Goal: Transaction & Acquisition: Download file/media

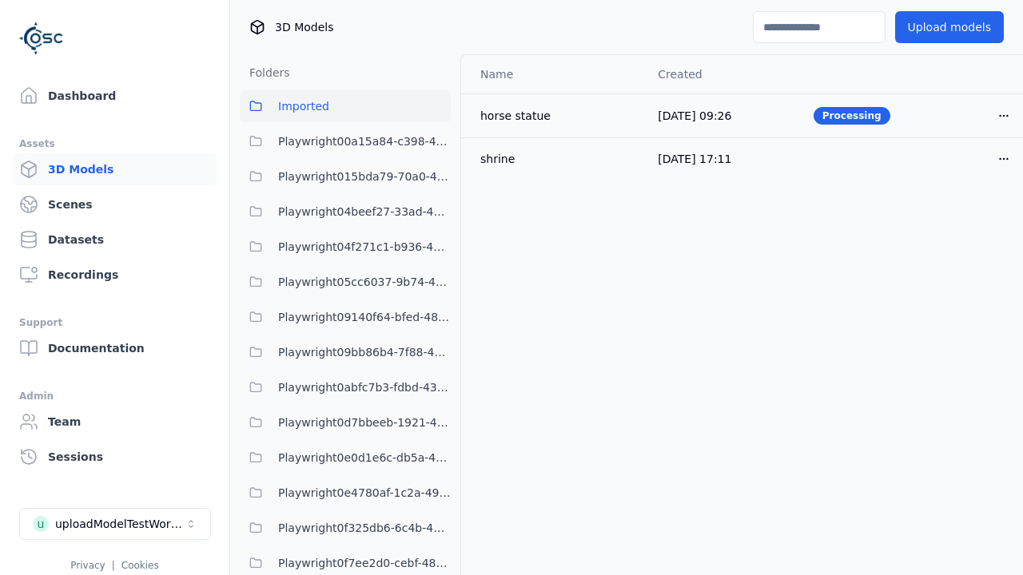
click at [304, 113] on span "Imported" at bounding box center [303, 106] width 51 height 19
click at [345, 106] on button "Imported" at bounding box center [345, 106] width 211 height 32
click at [997, 157] on icon "button" at bounding box center [1003, 159] width 13 height 13
click at [977, 158] on html "Support Dashboard Assets 3D Models Scenes Datasets Recordings Support Documenta…" at bounding box center [511, 287] width 1023 height 575
click at [934, 273] on div "Download" at bounding box center [941, 272] width 94 height 26
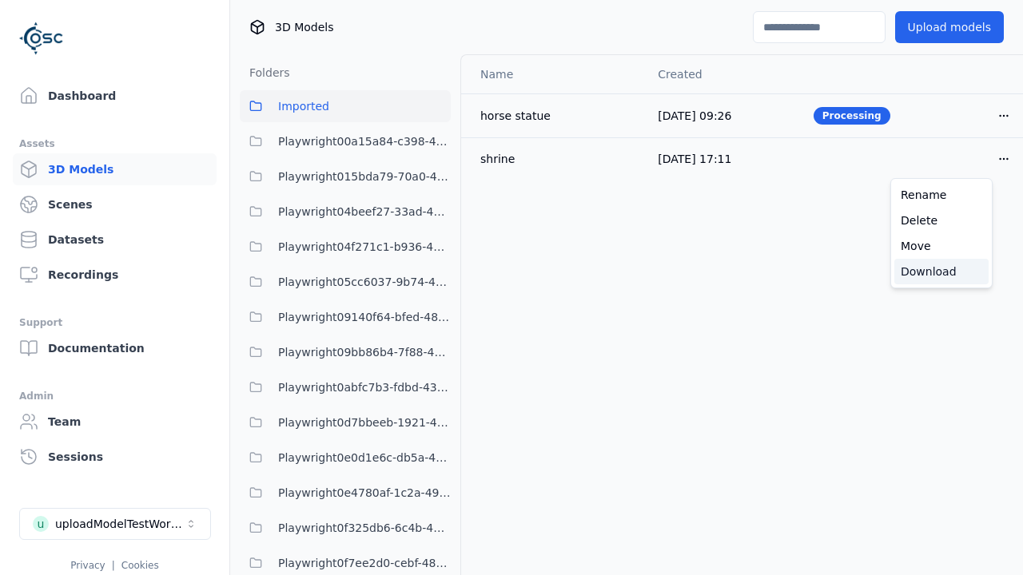
click at [941, 272] on div "Download" at bounding box center [941, 272] width 94 height 26
click at [316, 98] on span "Imported" at bounding box center [303, 106] width 51 height 19
click at [345, 106] on button "Imported" at bounding box center [345, 106] width 211 height 32
click at [997, 165] on icon "button" at bounding box center [1003, 159] width 13 height 13
click at [977, 158] on html "Support Dashboard Assets 3D Models Scenes Datasets Recordings Support Documenta…" at bounding box center [511, 287] width 1023 height 575
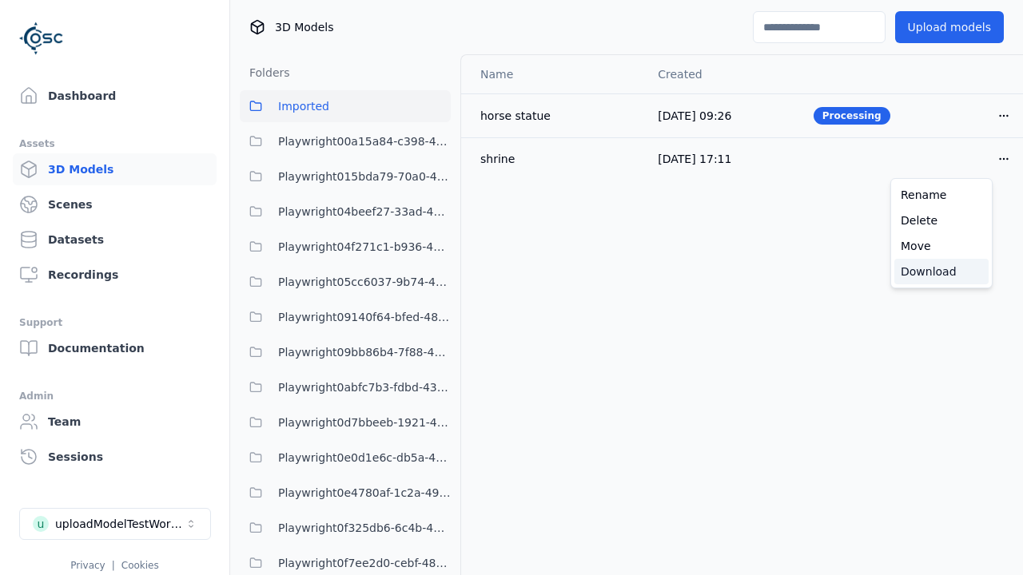
click at [925, 275] on div "Download" at bounding box center [941, 272] width 94 height 26
click at [941, 272] on div "Download" at bounding box center [941, 272] width 94 height 26
click at [988, 161] on button "Open menu" at bounding box center [1004, 159] width 32 height 32
click at [977, 158] on html "Support Dashboard Assets 3D Models Scenes Datasets Recordings Support Documenta…" at bounding box center [511, 287] width 1023 height 575
click at [910, 264] on div "Download" at bounding box center [941, 272] width 94 height 26
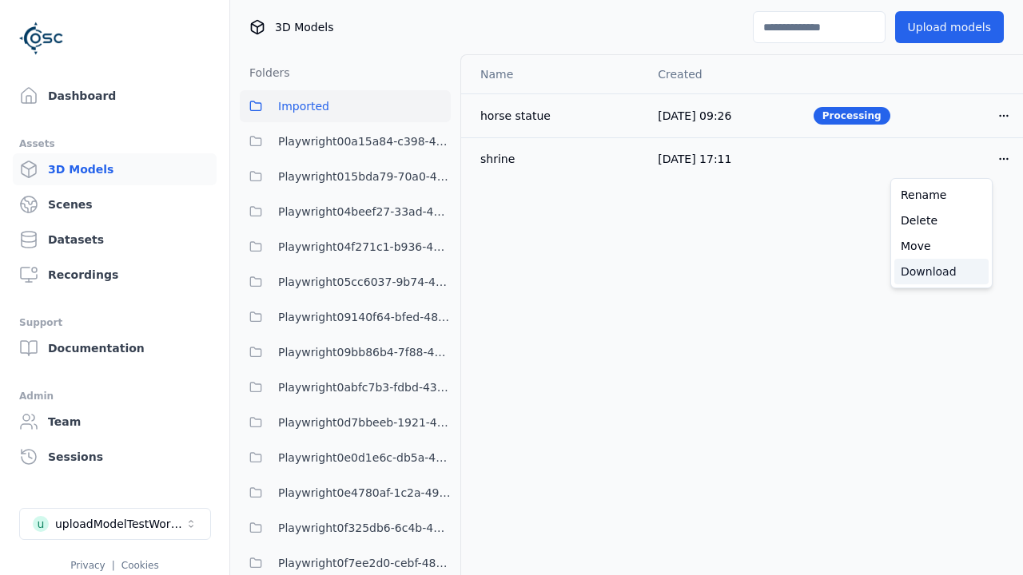
click at [941, 272] on div "Download" at bounding box center [941, 272] width 94 height 26
click at [291, 107] on span "Imported" at bounding box center [303, 106] width 51 height 19
click at [977, 161] on html "Support Dashboard Assets 3D Models Scenes Datasets Recordings Support Documenta…" at bounding box center [511, 287] width 1023 height 575
click at [304, 460] on x-pw-glass at bounding box center [511, 287] width 1023 height 575
click at [928, 278] on div "Download" at bounding box center [941, 272] width 94 height 26
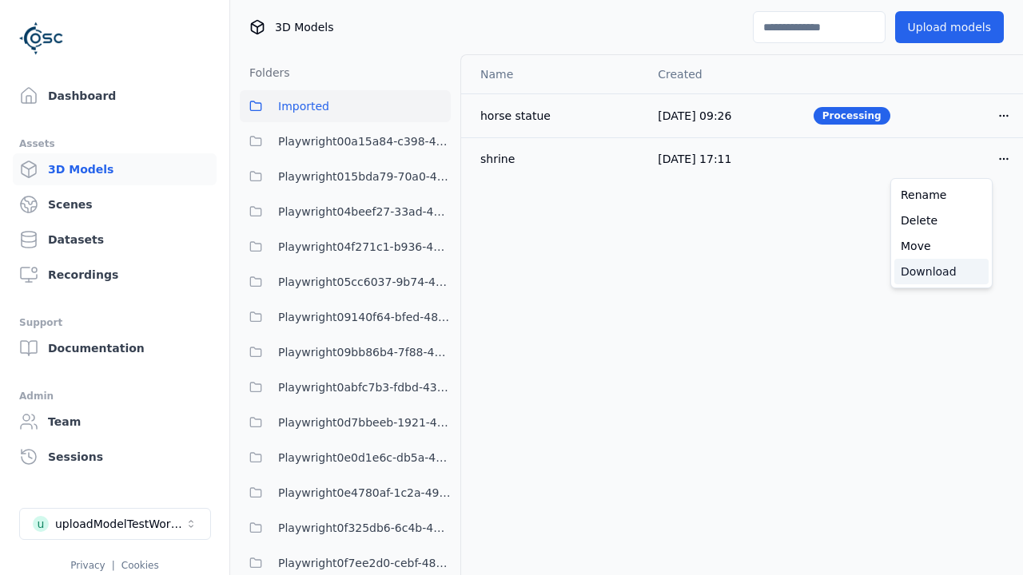
click at [941, 272] on div "Download" at bounding box center [941, 272] width 94 height 26
click at [71, 95] on link "Dashboard" at bounding box center [115, 96] width 204 height 32
click at [108, 96] on link "Dashboard" at bounding box center [115, 96] width 204 height 32
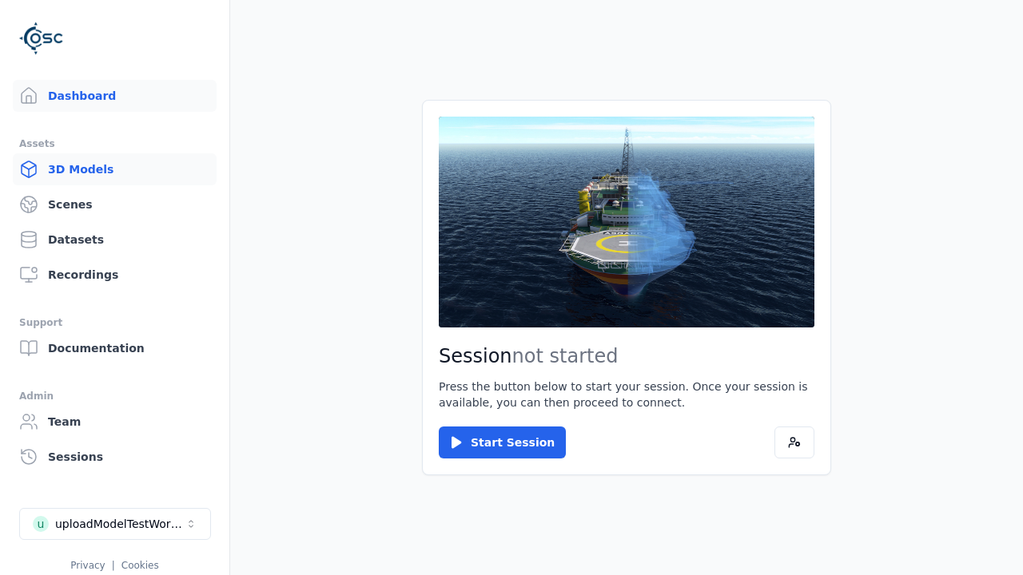
click at [86, 163] on link "3D Models" at bounding box center [115, 169] width 204 height 32
click at [108, 169] on link "3D Models" at bounding box center [115, 169] width 204 height 32
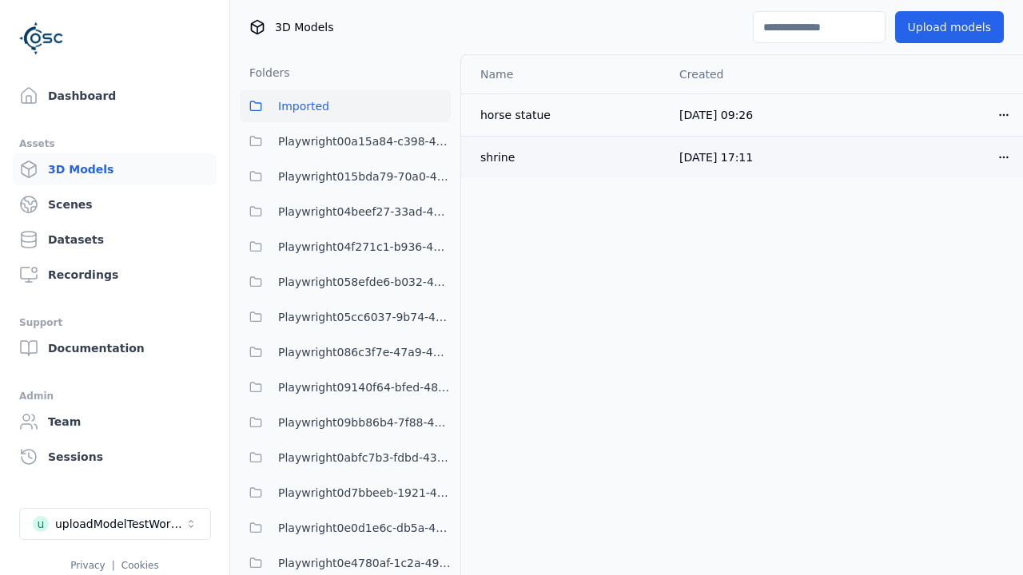
click at [988, 155] on button "Open menu" at bounding box center [1004, 157] width 32 height 32
click at [977, 157] on html "Support Dashboard Assets 3D Models Scenes Datasets Recordings Support Documenta…" at bounding box center [511, 287] width 1023 height 575
click at [962, 277] on div "Download" at bounding box center [941, 270] width 94 height 26
click at [941, 270] on div "Download" at bounding box center [941, 270] width 94 height 26
